Goal: Find specific page/section: Find specific page/section

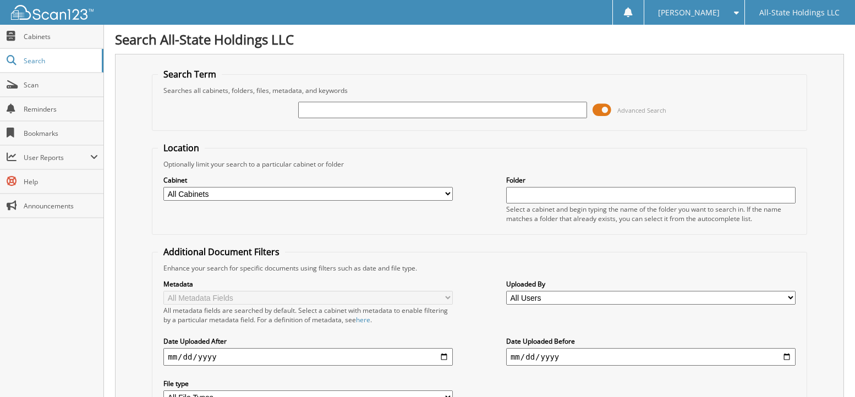
click at [608, 111] on span at bounding box center [602, 110] width 19 height 17
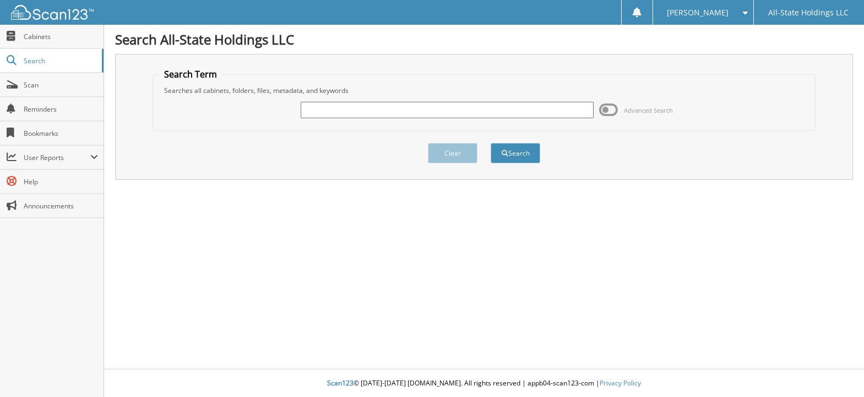
click at [497, 112] on input "text" at bounding box center [447, 110] width 293 height 17
type input "D06272"
click at [507, 154] on button "Search" at bounding box center [515, 153] width 50 height 20
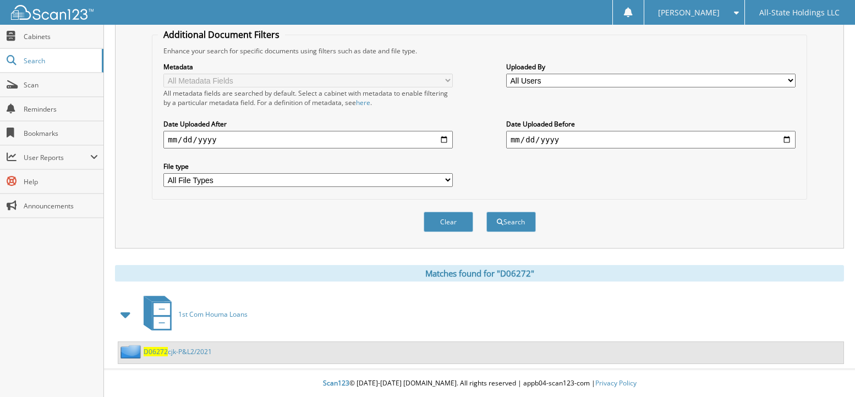
click at [193, 354] on link "D06272 cjk-P&L2/2021" at bounding box center [178, 351] width 68 height 9
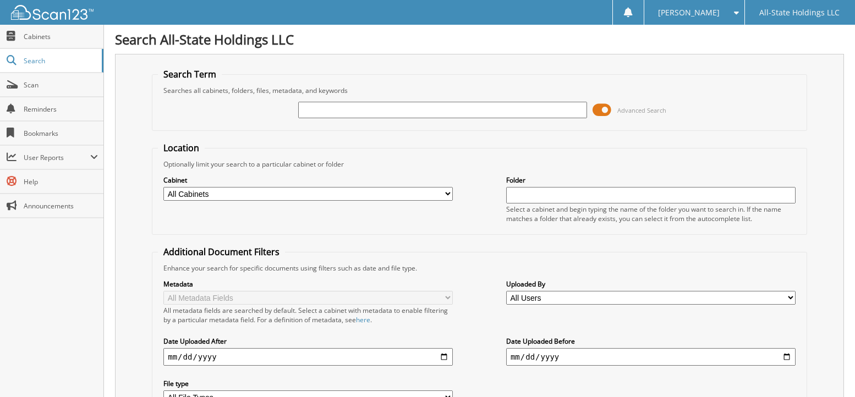
click at [607, 110] on span at bounding box center [602, 110] width 19 height 17
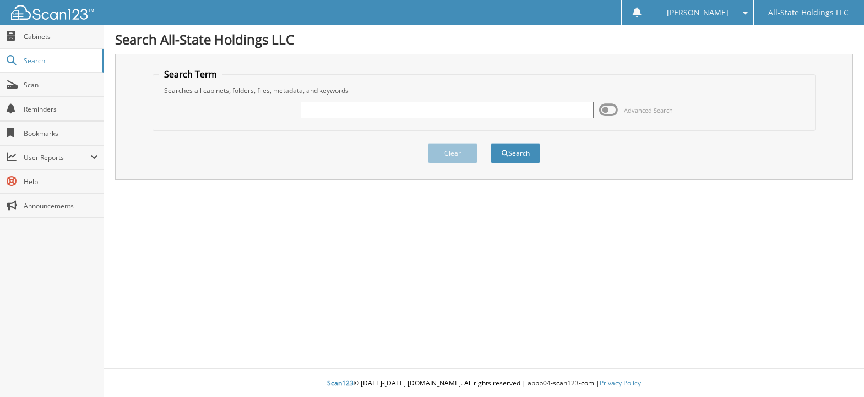
click at [506, 117] on input "text" at bounding box center [447, 110] width 293 height 17
type input "D05268"
click at [527, 145] on button "Search" at bounding box center [515, 153] width 50 height 20
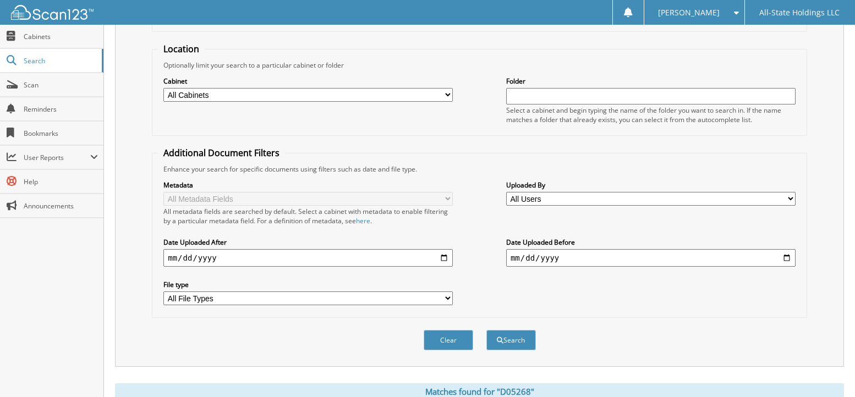
scroll to position [218, 0]
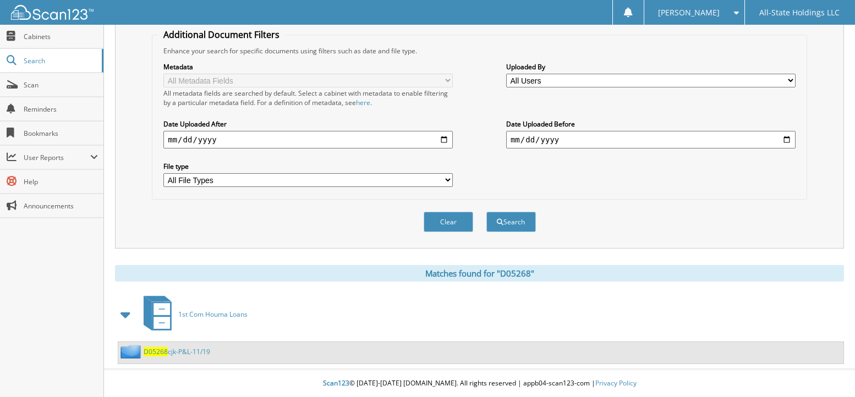
click at [172, 348] on link "D05268 cjk-P&L-11/19" at bounding box center [177, 351] width 67 height 9
